Goal: Transaction & Acquisition: Download file/media

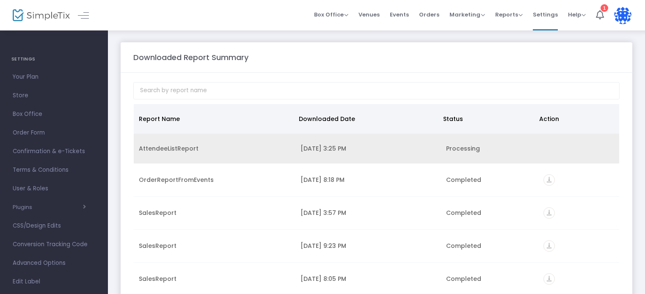
click at [321, 145] on div "[DATE] 3:25 PM" at bounding box center [368, 148] width 135 height 8
click at [154, 149] on div "AttendeeListReport" at bounding box center [215, 148] width 152 height 8
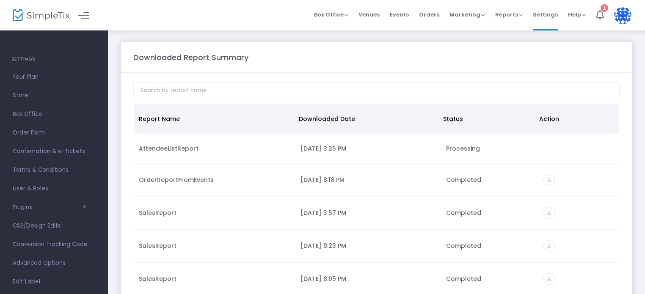
click at [605, 6] on div "1" at bounding box center [605, 8] width 8 height 8
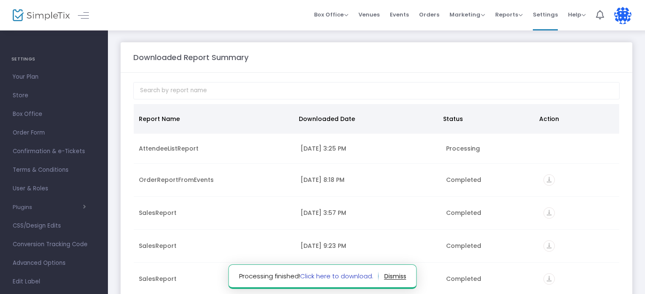
click at [334, 276] on link "Click here to download." at bounding box center [336, 276] width 73 height 9
